Goal: Transaction & Acquisition: Book appointment/travel/reservation

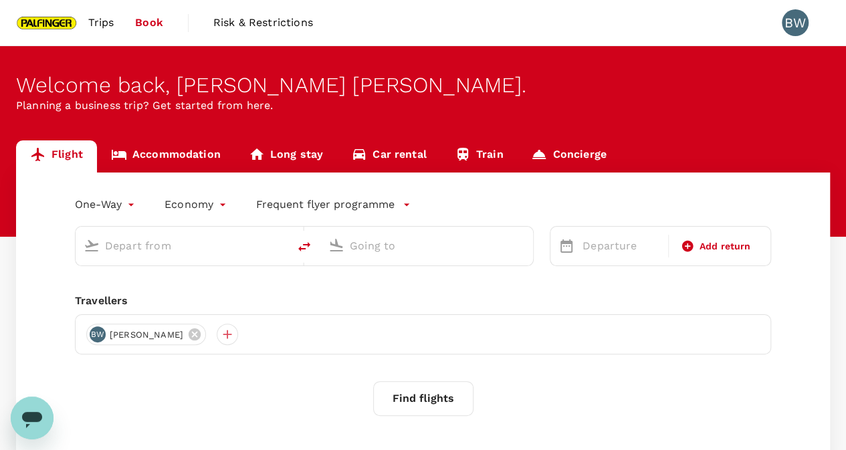
type input "roundtrip"
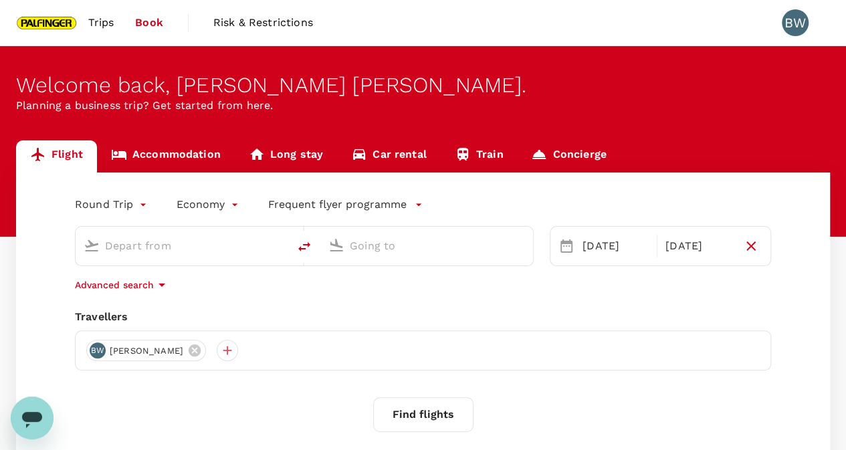
type input "[PERSON_NAME] Intl (MNL)"
type input "Lumbia (CGY)"
click at [171, 253] on input "[PERSON_NAME] Intl (MNL)" at bounding box center [182, 245] width 155 height 21
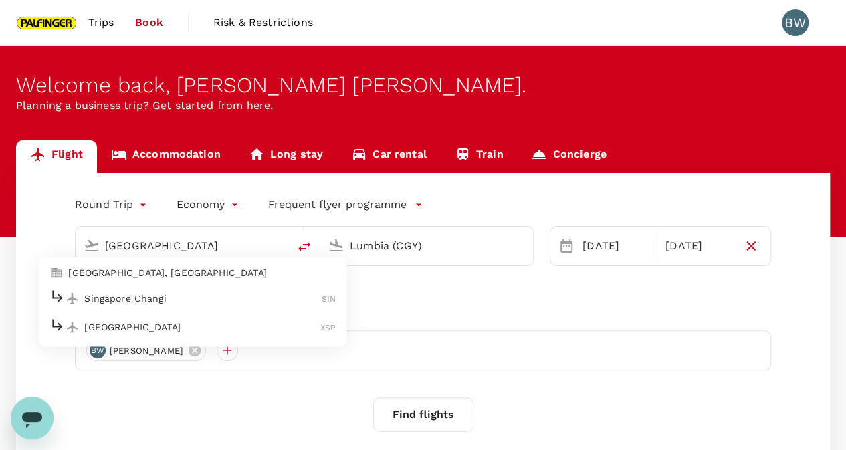
click at [214, 300] on p "Singapore Changi" at bounding box center [202, 298] width 237 height 13
type input "Singapore Changi (SIN)"
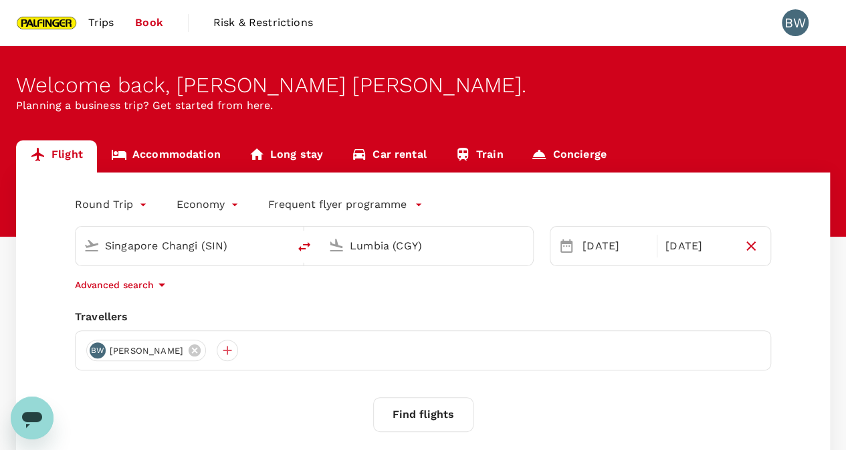
click at [389, 243] on input "Lumbia (CGY)" at bounding box center [427, 245] width 155 height 21
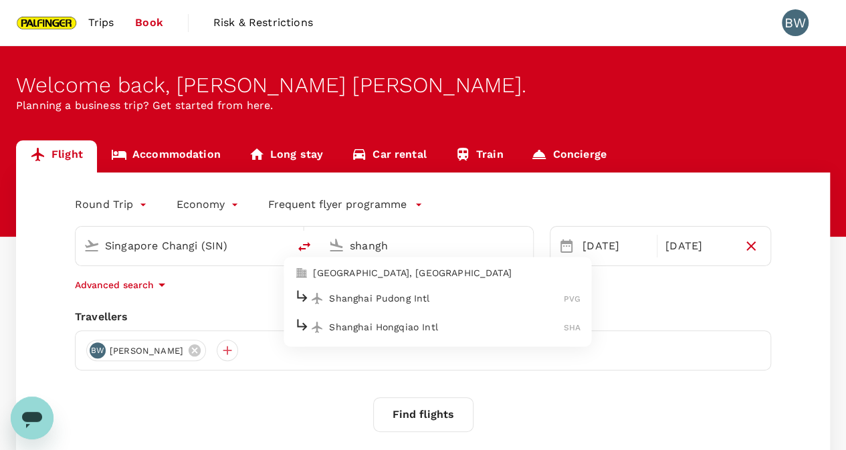
click at [396, 296] on p "Shanghai Pudong Intl" at bounding box center [446, 298] width 235 height 13
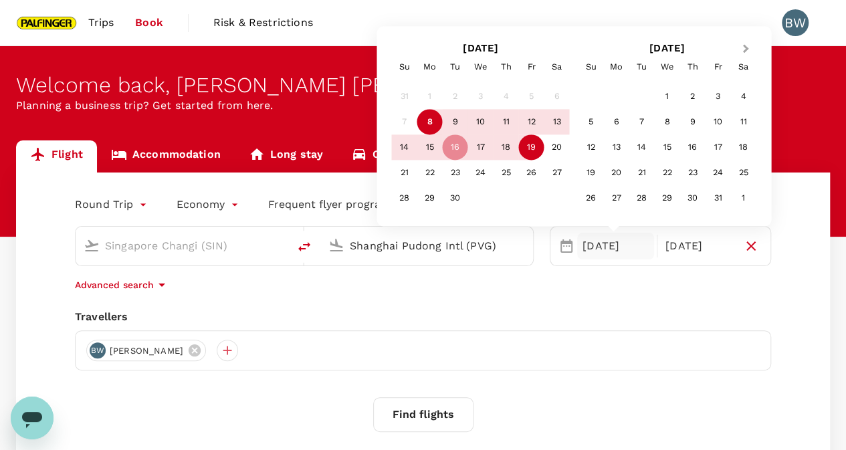
type input "Shanghai Pudong Intl (PVG)"
click at [751, 43] on button "Next Month" at bounding box center [746, 49] width 21 height 21
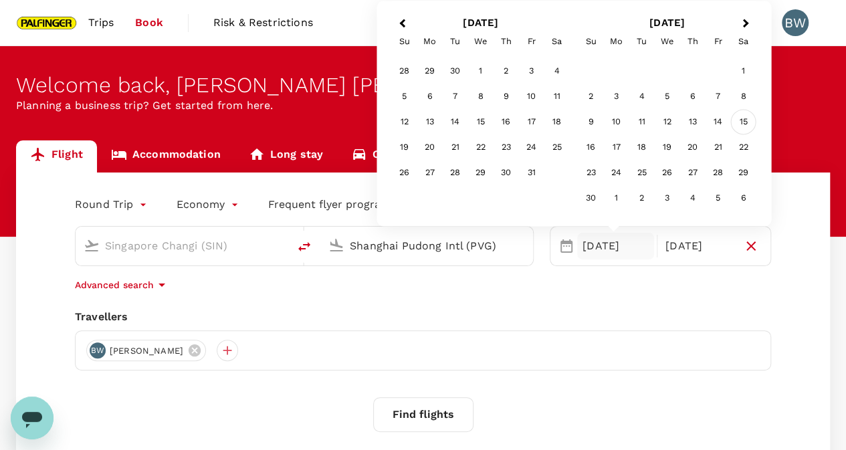
click at [742, 125] on div "15" at bounding box center [743, 122] width 25 height 25
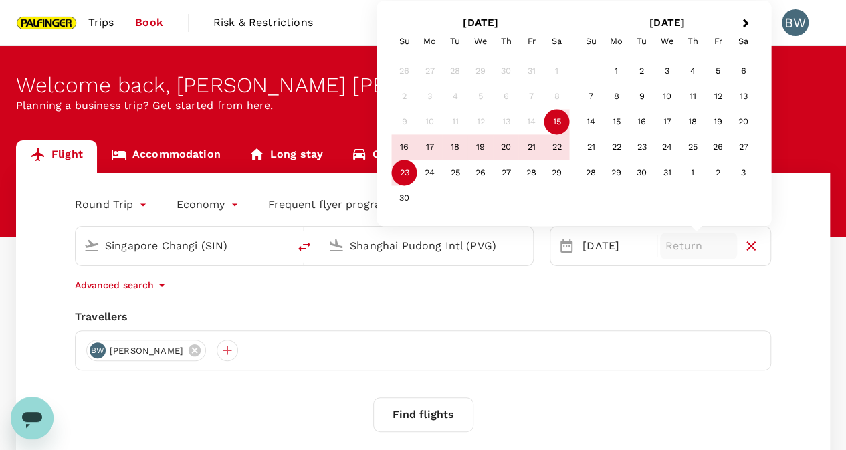
click at [407, 168] on div "23" at bounding box center [404, 173] width 25 height 25
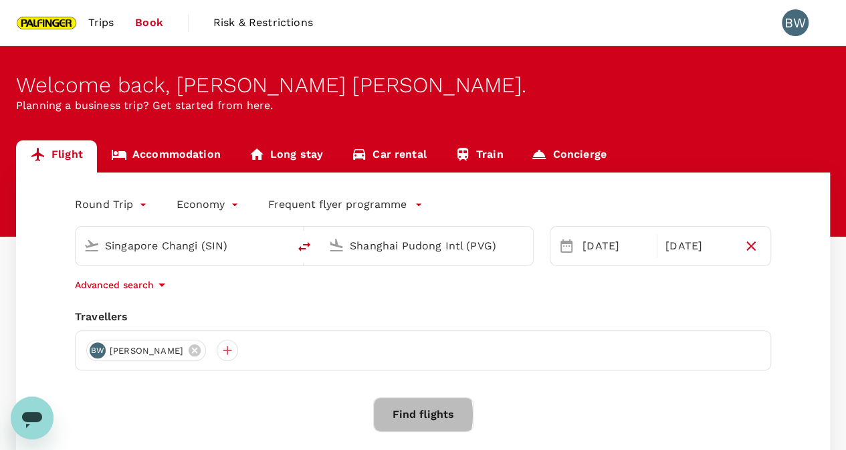
click at [392, 415] on button "Find flights" at bounding box center [423, 414] width 100 height 35
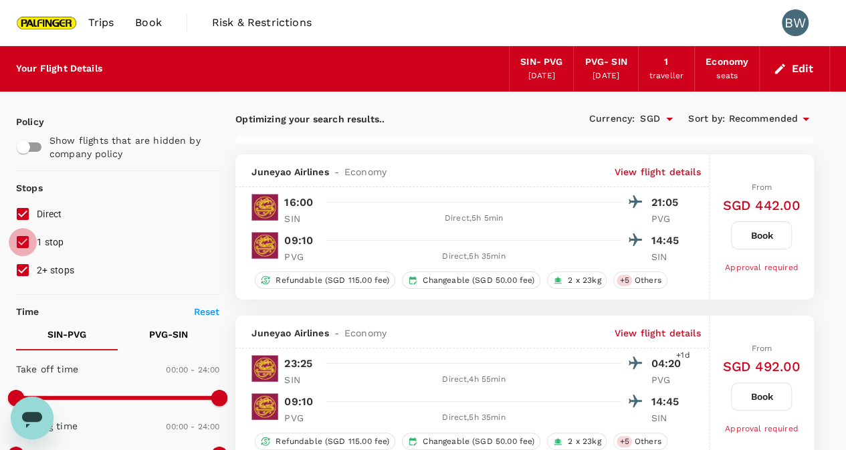
click at [26, 247] on input "1 stop" at bounding box center [23, 242] width 28 height 28
checkbox input "false"
click at [22, 270] on input "2+ stops" at bounding box center [23, 270] width 28 height 28
checkbox input "false"
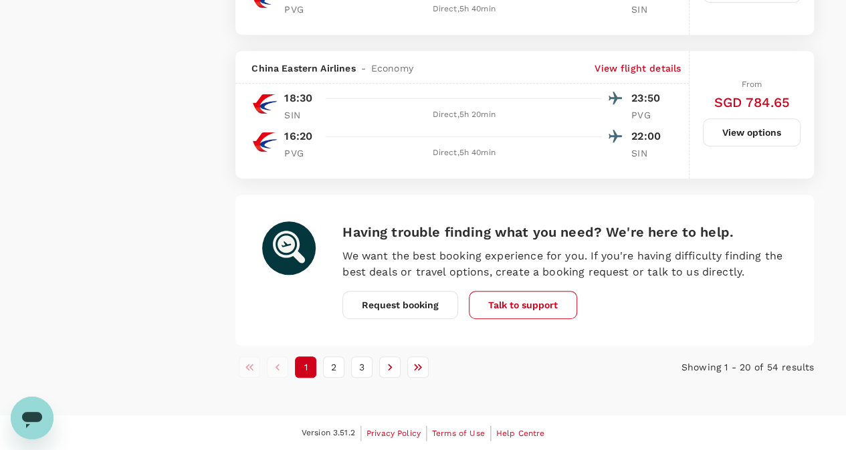
scroll to position [2946, 0]
click at [341, 366] on button "2" at bounding box center [333, 367] width 21 height 21
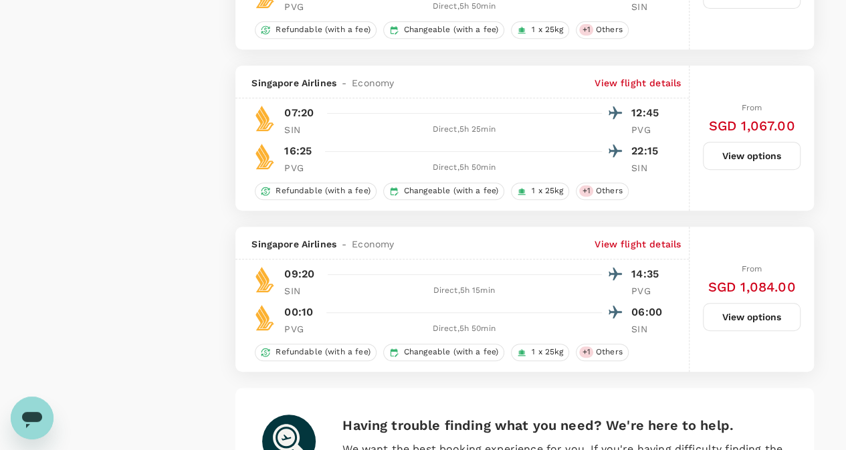
scroll to position [2876, 0]
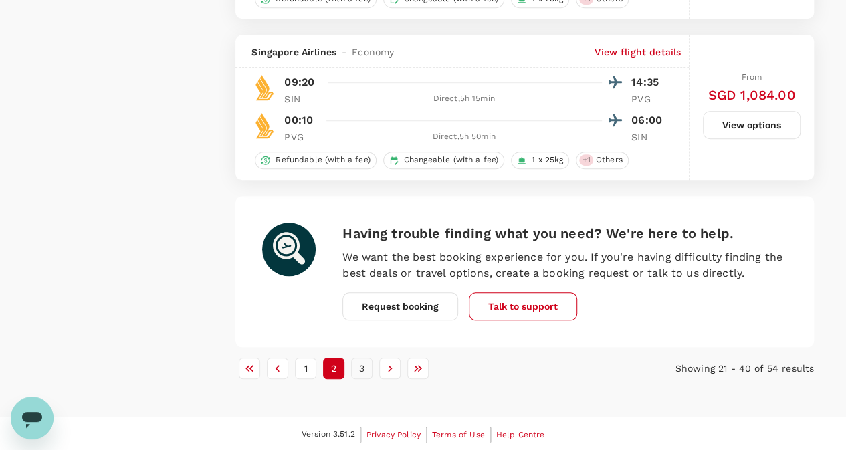
click at [367, 374] on button "3" at bounding box center [361, 368] width 21 height 21
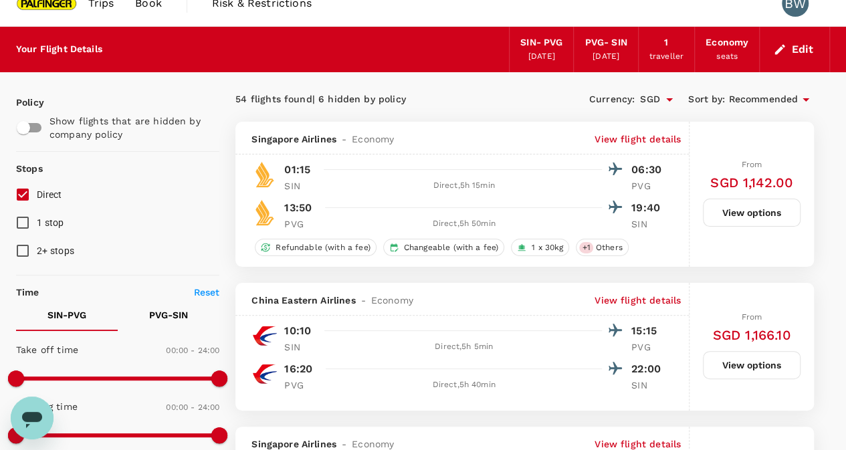
scroll to position [0, 0]
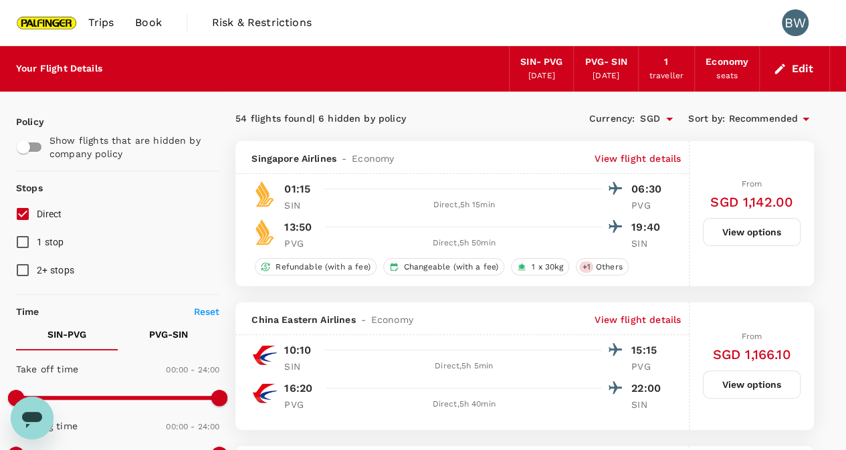
click at [541, 55] on div "SIN - PVG" at bounding box center [541, 62] width 42 height 15
click at [789, 71] on button "Edit" at bounding box center [795, 68] width 48 height 21
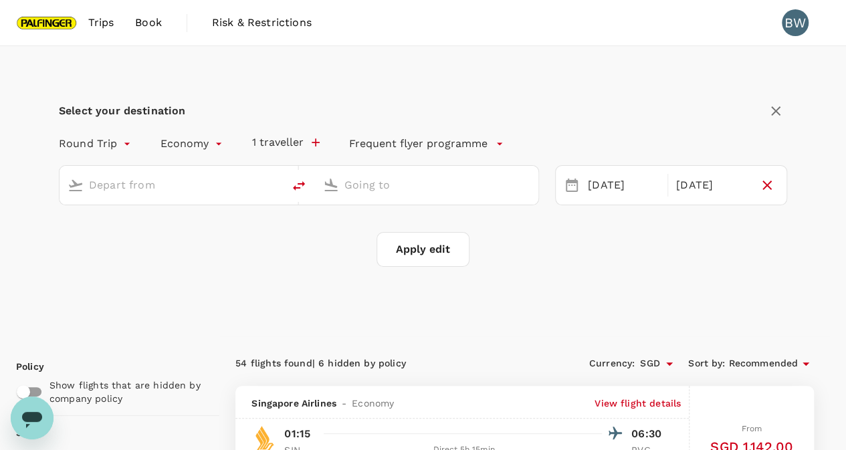
type input "Singapore Changi (SIN)"
type input "Shanghai Pudong Intl (PVG)"
click at [589, 180] on div "[DATE]" at bounding box center [624, 186] width 82 height 26
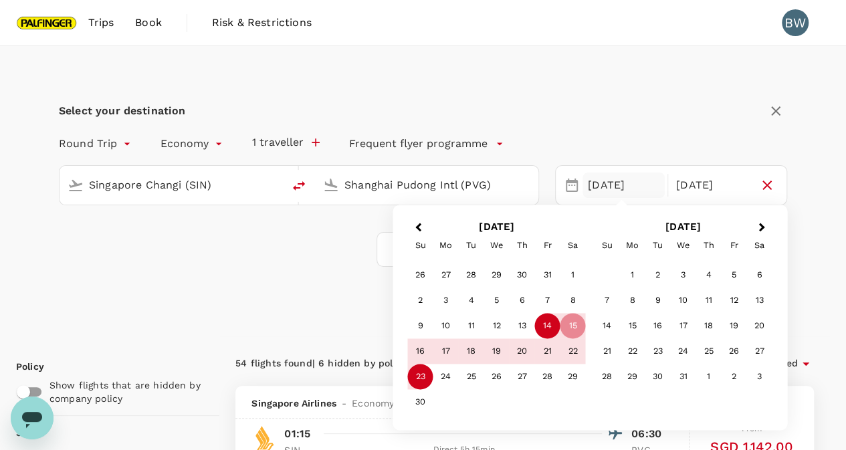
click at [544, 328] on div "14" at bounding box center [547, 326] width 25 height 25
click at [617, 122] on div "Select your destination Round Trip roundtrip Economy economy 1 traveller Freque…" at bounding box center [423, 183] width 728 height 167
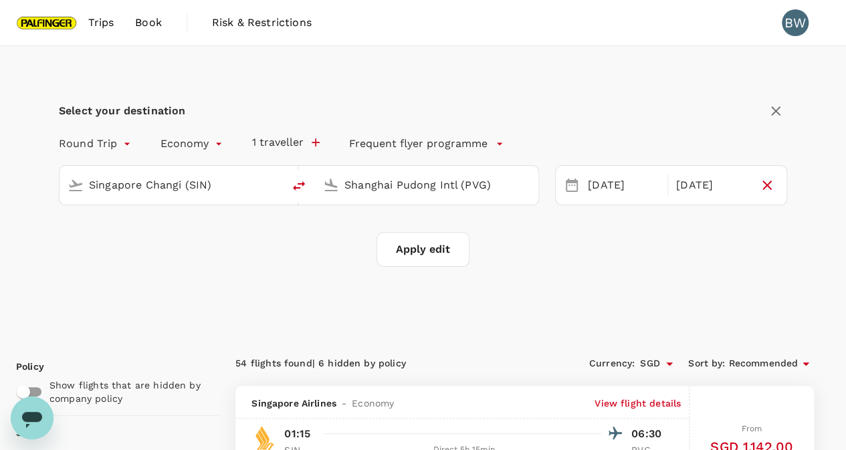
click at [444, 256] on button "Apply edit" at bounding box center [423, 249] width 93 height 35
checkbox input "false"
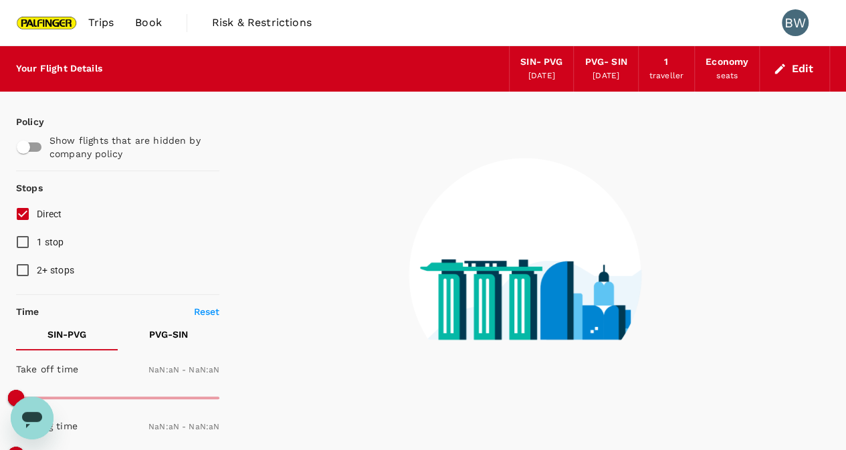
type input "1440"
